Goal: Check status: Check status

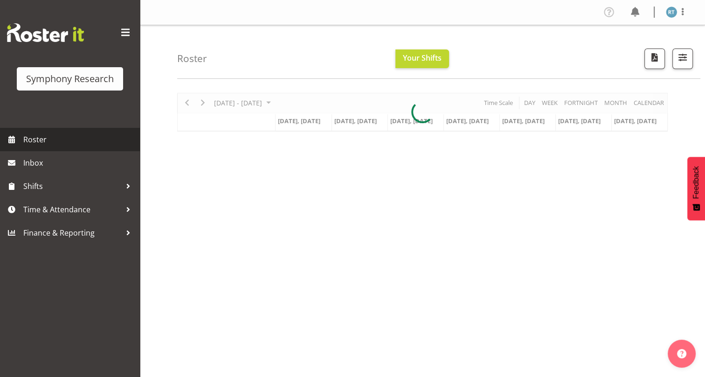
click at [45, 140] on span "Roster" at bounding box center [79, 139] width 112 height 14
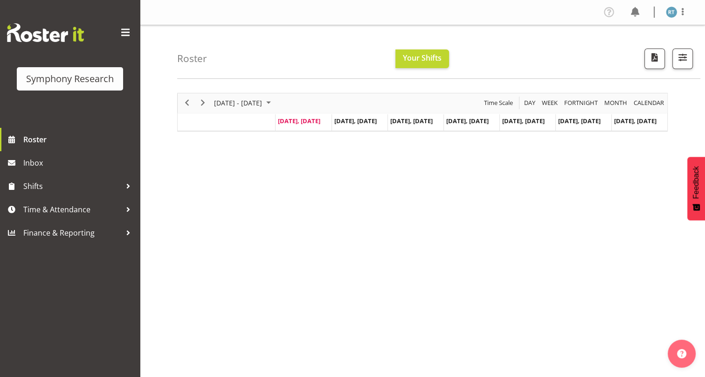
click at [298, 47] on div "Roster Your Shifts 1 Locations Clear MM Symphony Select All Deselect All All De…" at bounding box center [438, 52] width 523 height 54
click at [298, 49] on div "Roster Your Shifts 1 Locations Clear MM Symphony Select All Deselect All All De…" at bounding box center [438, 52] width 523 height 54
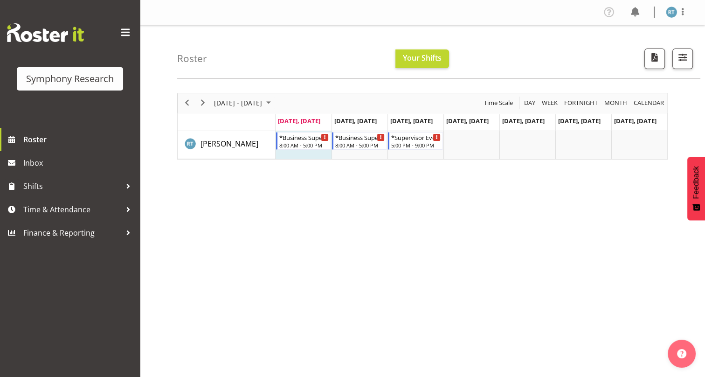
click at [298, 49] on div "Roster Your Shifts 1 Locations Clear MM Symphony Select All Deselect All All De…" at bounding box center [438, 52] width 523 height 54
click at [360, 138] on div "*Business Supervisor" at bounding box center [360, 136] width 50 height 9
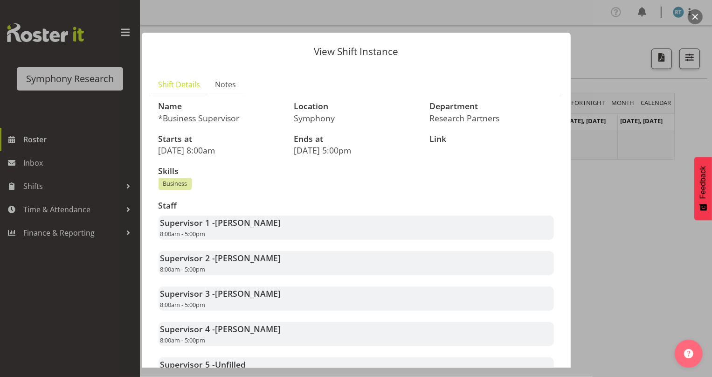
drag, startPoint x: 654, startPoint y: 161, endPoint x: 649, endPoint y: 159, distance: 5.0
click at [653, 162] on div at bounding box center [356, 188] width 712 height 377
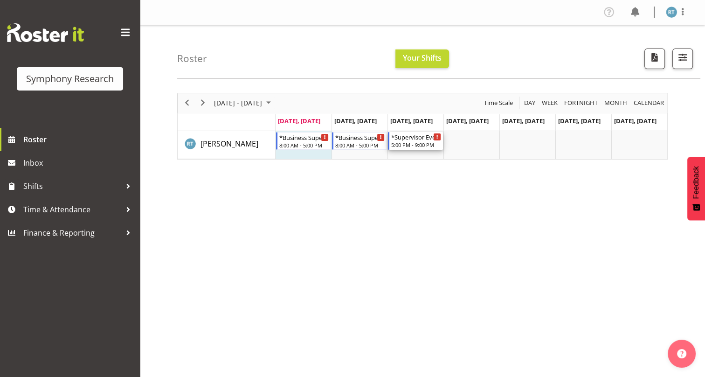
click at [414, 137] on div "*Supervisor Evening" at bounding box center [416, 136] width 50 height 9
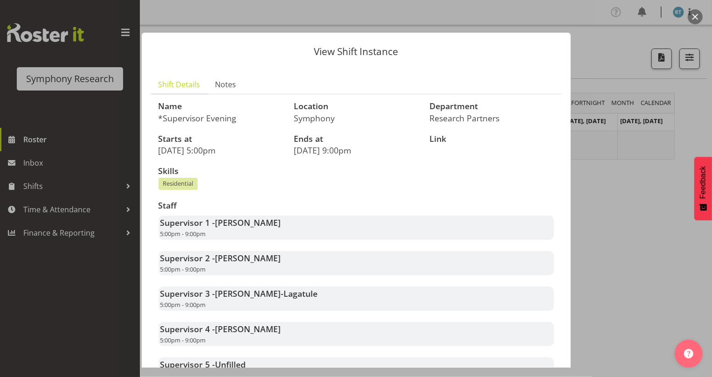
click at [624, 182] on div at bounding box center [356, 188] width 712 height 377
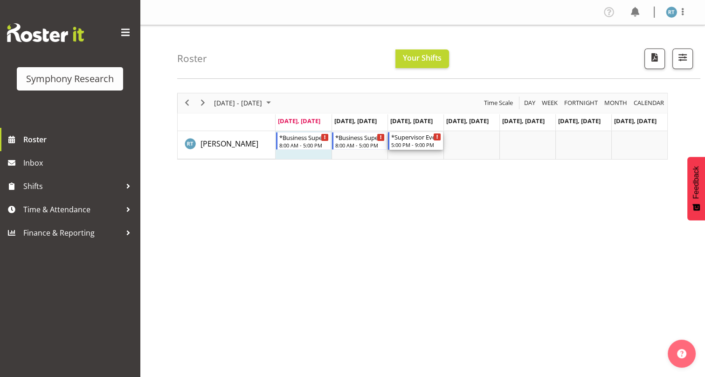
click at [424, 144] on div "5:00 PM - 9:00 PM" at bounding box center [416, 144] width 50 height 7
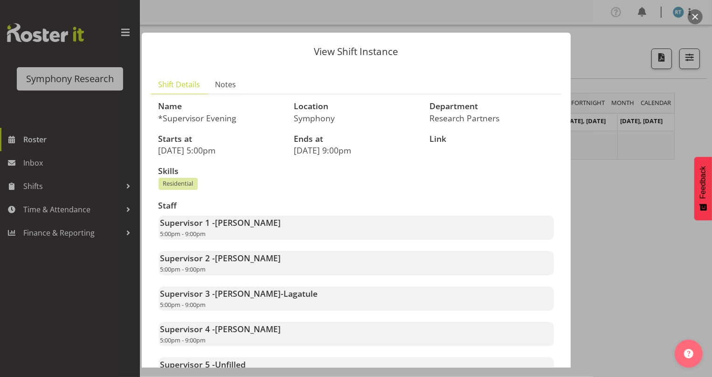
drag, startPoint x: 621, startPoint y: 185, endPoint x: 616, endPoint y: 182, distance: 6.3
click at [621, 185] on div at bounding box center [356, 188] width 712 height 377
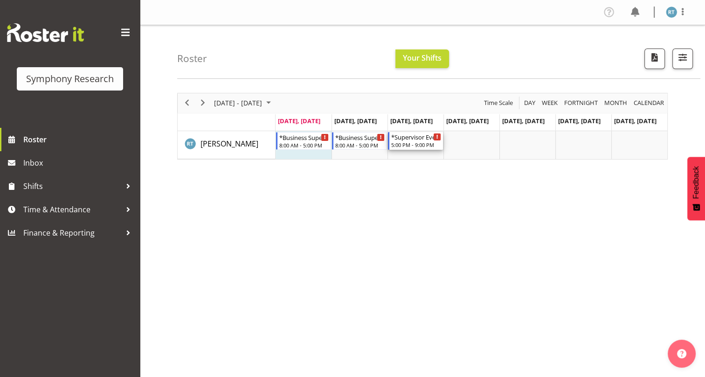
click at [415, 144] on div "5:00 PM - 9:00 PM" at bounding box center [416, 144] width 50 height 7
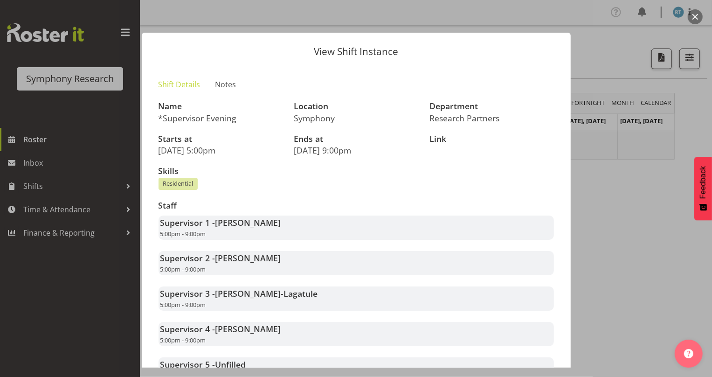
click at [477, 70] on section "Shift Details Notes Name *Supervisor Evening Location Symphony Department Resea…" at bounding box center [356, 250] width 429 height 368
click at [621, 212] on div at bounding box center [356, 188] width 712 height 377
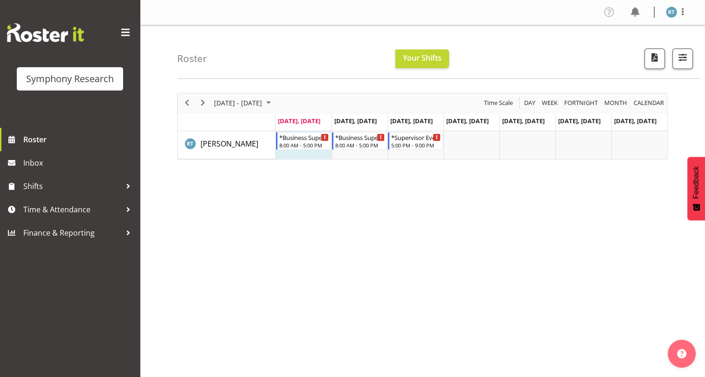
drag, startPoint x: 253, startPoint y: 54, endPoint x: 243, endPoint y: 47, distance: 11.4
click at [247, 49] on div "Roster Your Shifts 1 Locations Clear MM Symphony Select All Deselect All All De…" at bounding box center [438, 52] width 523 height 54
drag, startPoint x: 234, startPoint y: 74, endPoint x: 239, endPoint y: 69, distance: 5.9
click at [234, 71] on div "Roster Your Shifts 1 Locations Clear MM Symphony Select All Deselect All All De…" at bounding box center [438, 52] width 523 height 54
drag, startPoint x: 232, startPoint y: 59, endPoint x: 244, endPoint y: 54, distance: 13.0
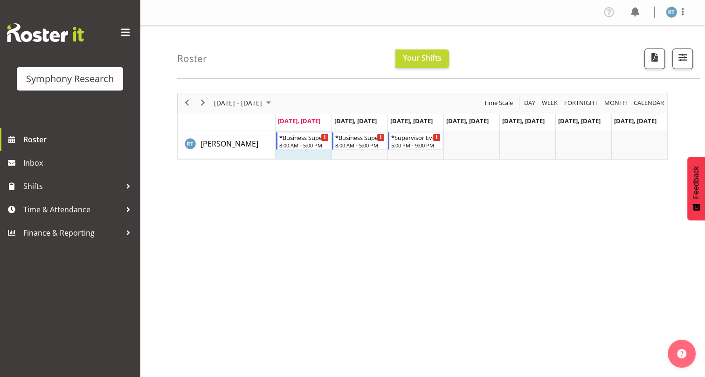
click at [233, 57] on div "Roster Your Shifts 1 Locations Clear MM Symphony Select All Deselect All All De…" at bounding box center [438, 52] width 523 height 54
